Goal: Check status: Check status

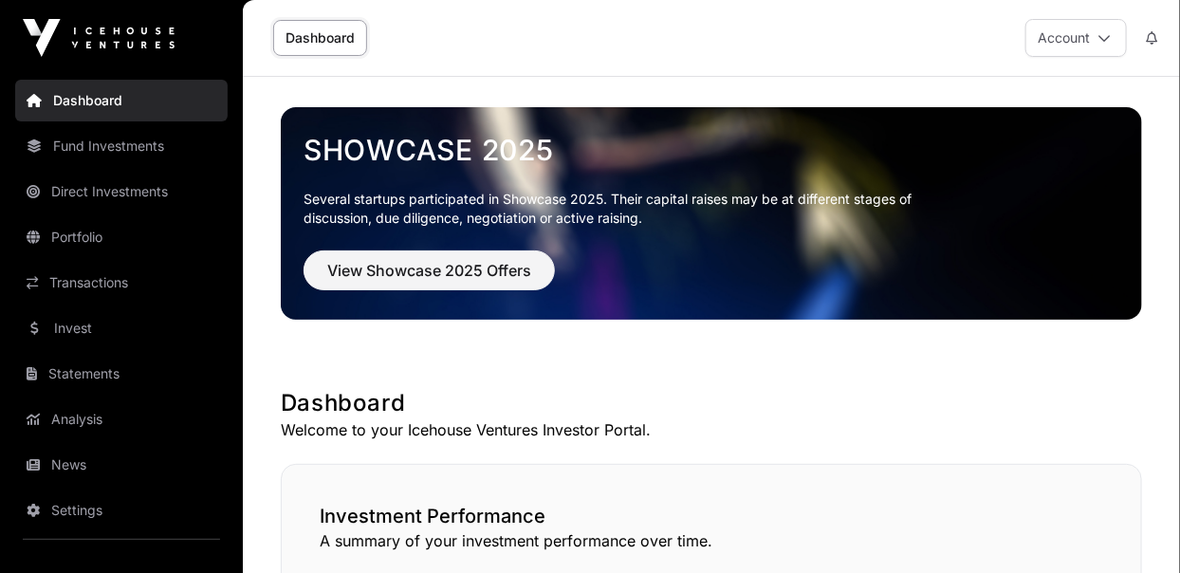
click at [71, 330] on link "Invest" at bounding box center [121, 328] width 213 height 42
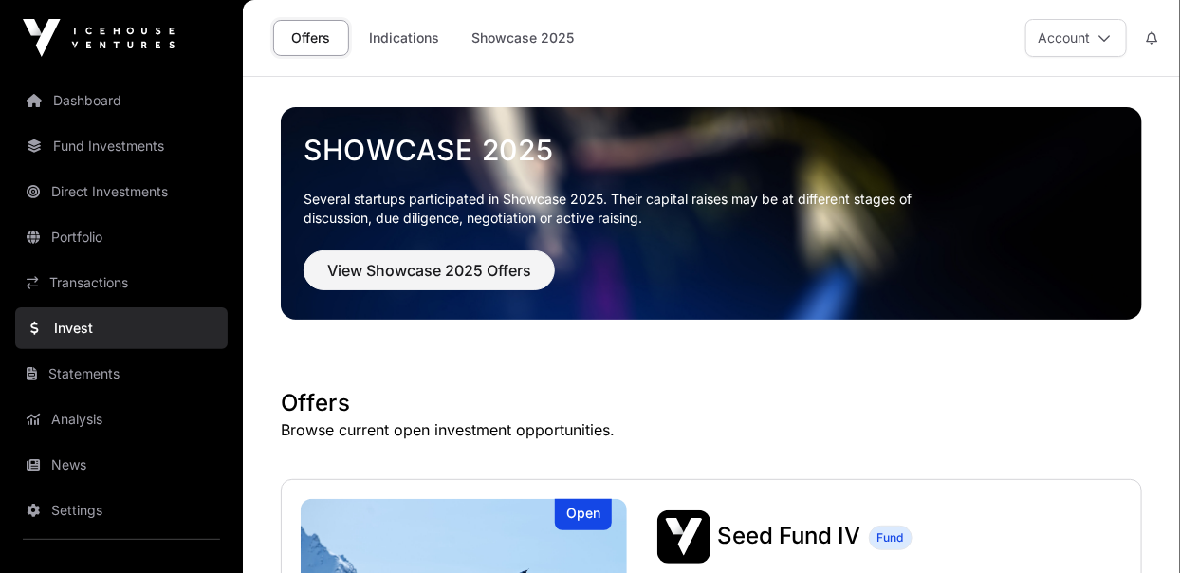
click at [395, 35] on link "Indications" at bounding box center [404, 38] width 95 height 36
click at [390, 35] on link "Indications" at bounding box center [404, 38] width 95 height 36
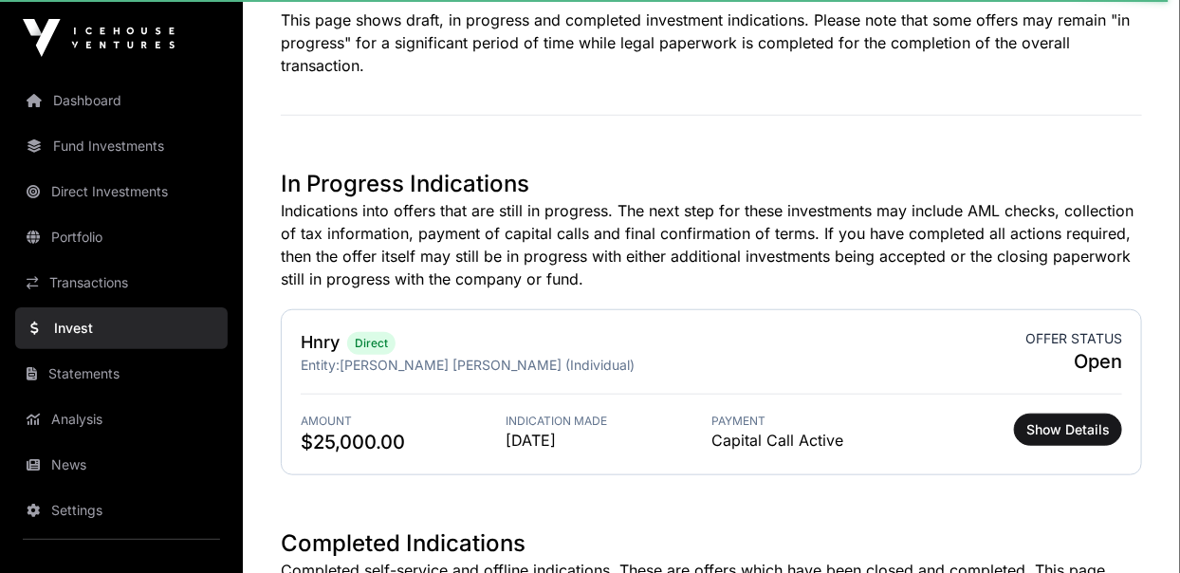
scroll to position [417, 0]
click at [1066, 433] on span "Show Details" at bounding box center [1068, 429] width 83 height 19
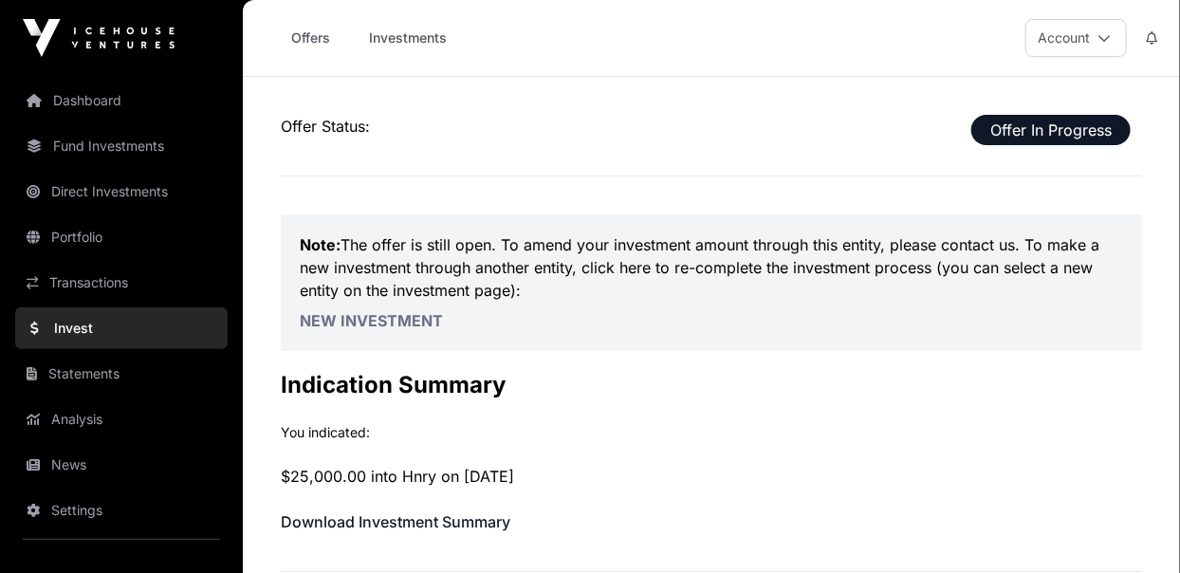
click at [304, 130] on p "Offer Status: Offer In Progress" at bounding box center [711, 126] width 861 height 23
click at [1009, 136] on span "Offer In Progress" at bounding box center [1051, 130] width 159 height 30
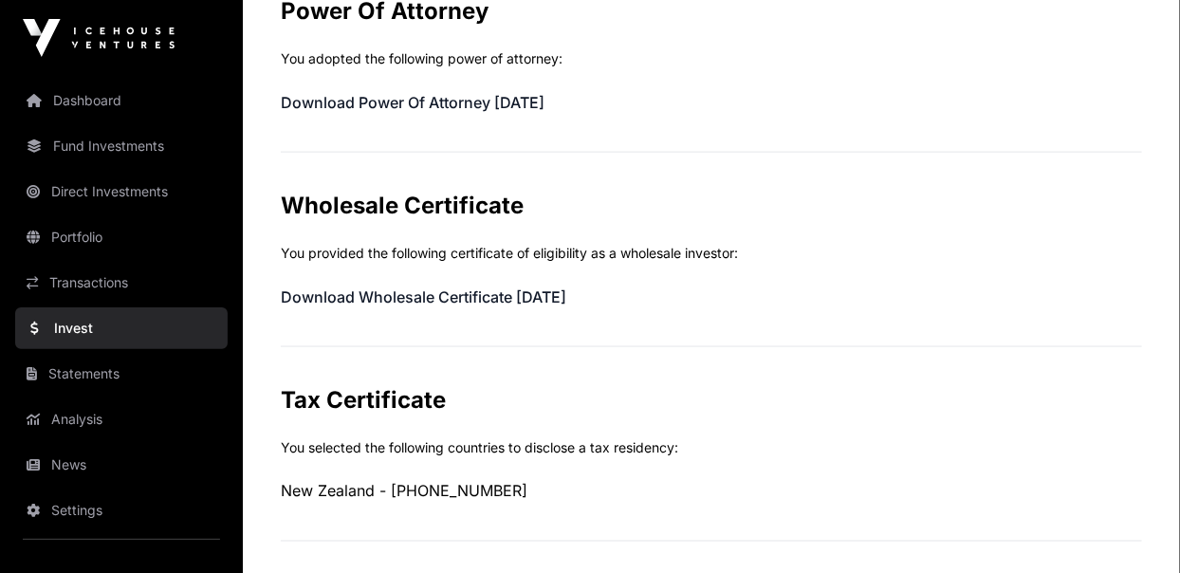
scroll to position [854, 0]
click at [72, 96] on link "Dashboard" at bounding box center [121, 101] width 213 height 42
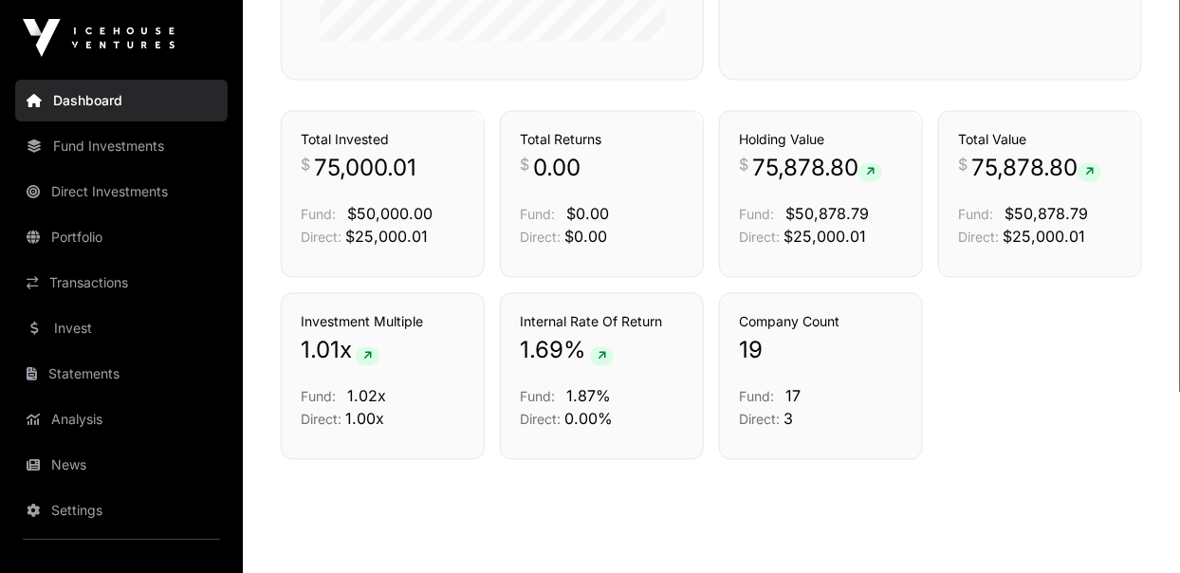
scroll to position [1342, 0]
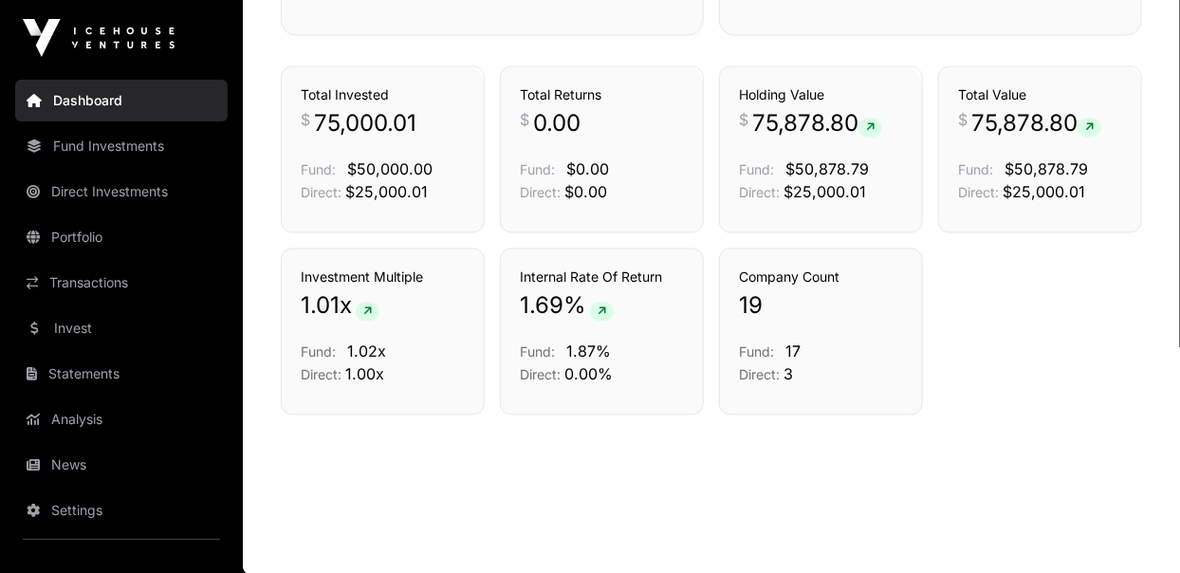
click at [65, 429] on link "Analysis" at bounding box center [121, 419] width 213 height 42
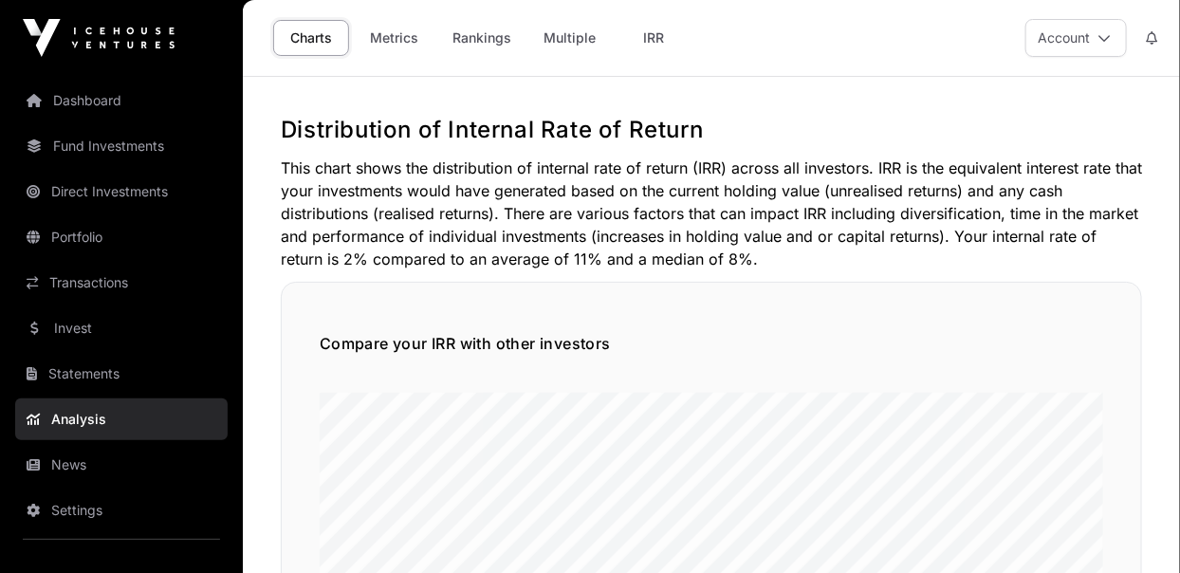
click at [486, 46] on link "Rankings" at bounding box center [481, 38] width 83 height 36
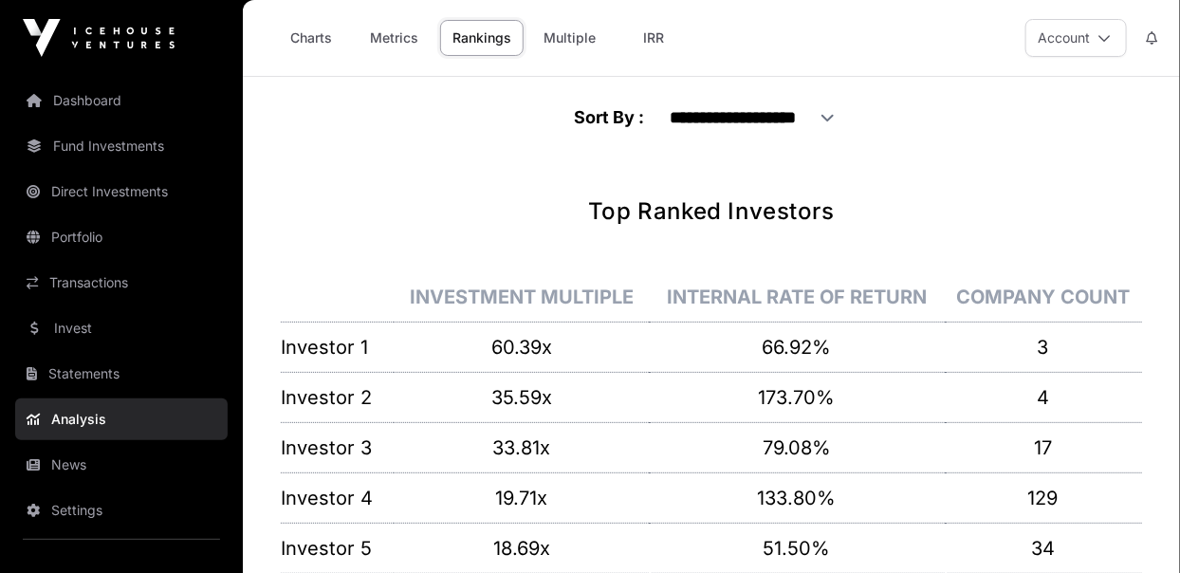
click at [77, 93] on link "Dashboard" at bounding box center [121, 101] width 213 height 42
